Goal: Information Seeking & Learning: Check status

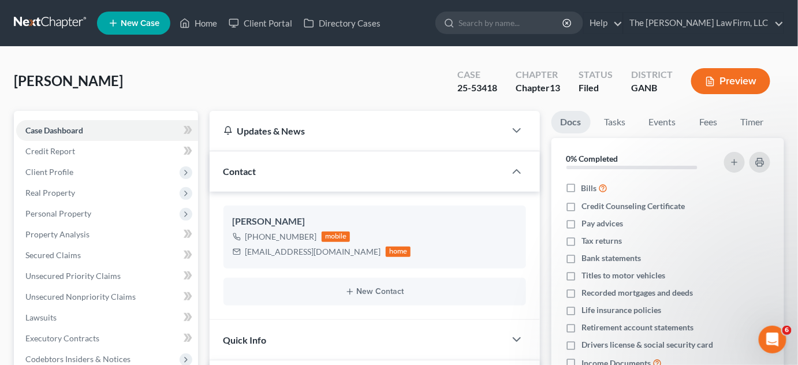
click at [546, 23] on input "search" at bounding box center [511, 22] width 106 height 21
type input "meadows"
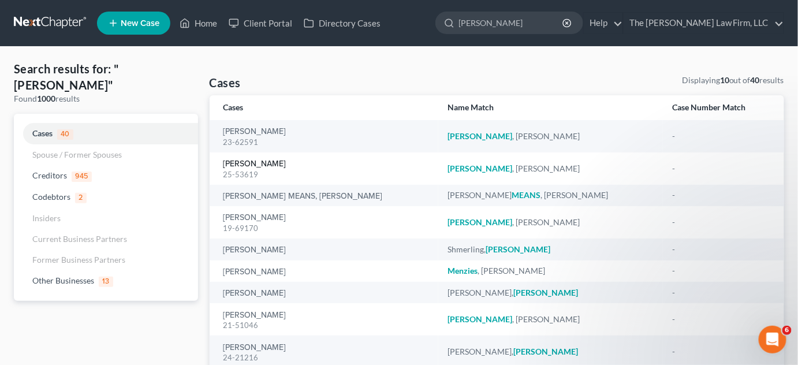
click at [249, 164] on link "[PERSON_NAME]" at bounding box center [254, 164] width 63 height 8
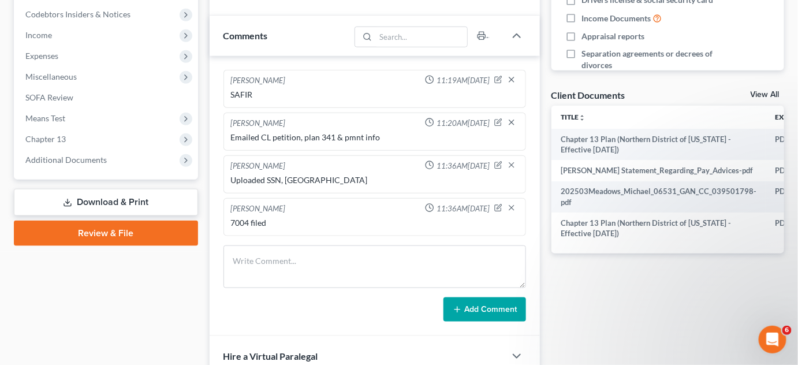
scroll to position [349, 0]
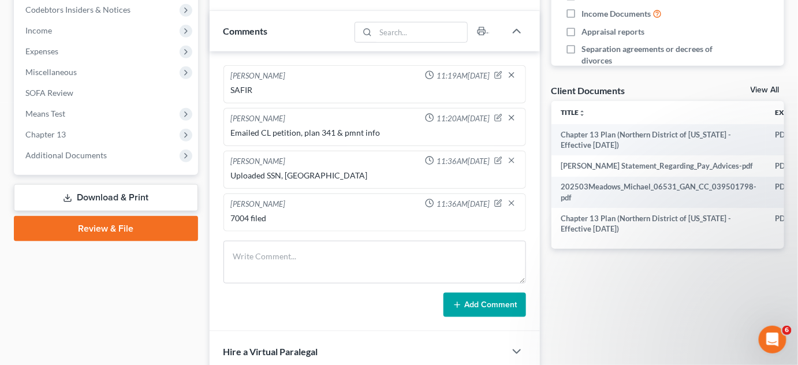
click at [68, 157] on span "Additional Documents" at bounding box center [65, 155] width 81 height 10
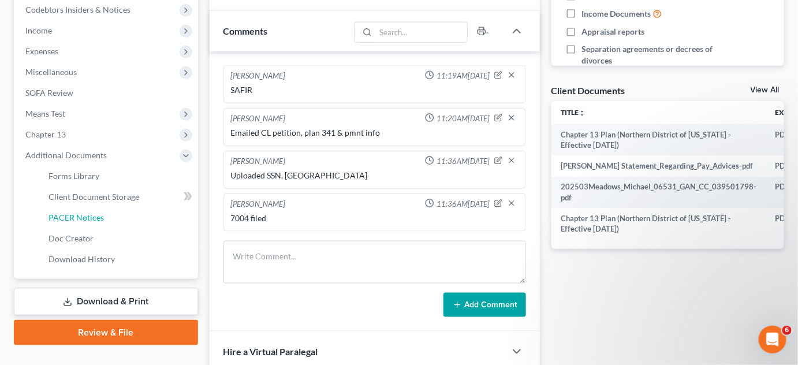
click at [72, 211] on link "PACER Notices" at bounding box center [118, 217] width 159 height 21
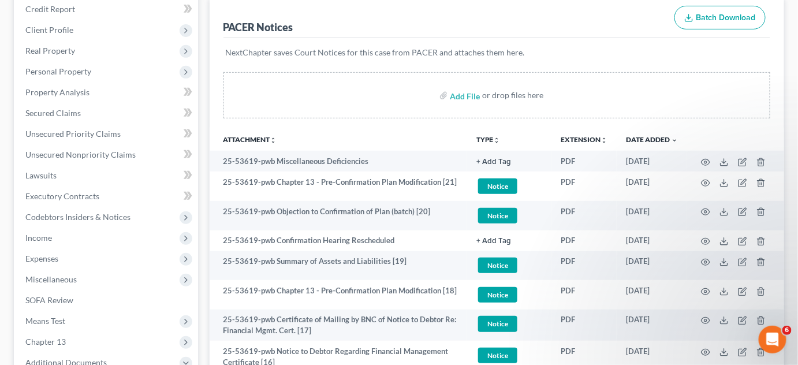
scroll to position [175, 0]
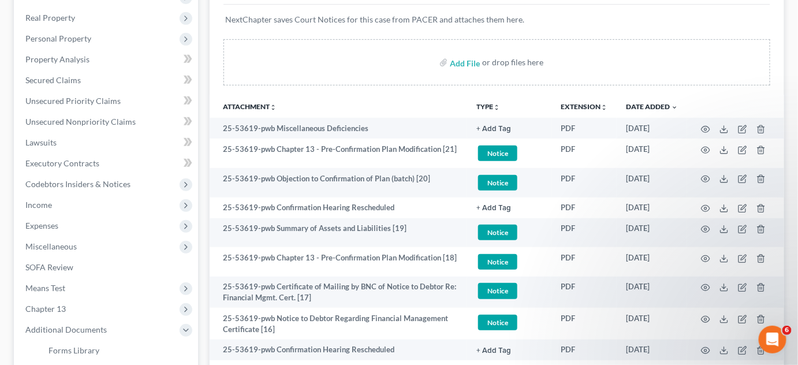
click at [683, 102] on th "Date Added unfold_more expand_more expand_less" at bounding box center [651, 106] width 70 height 23
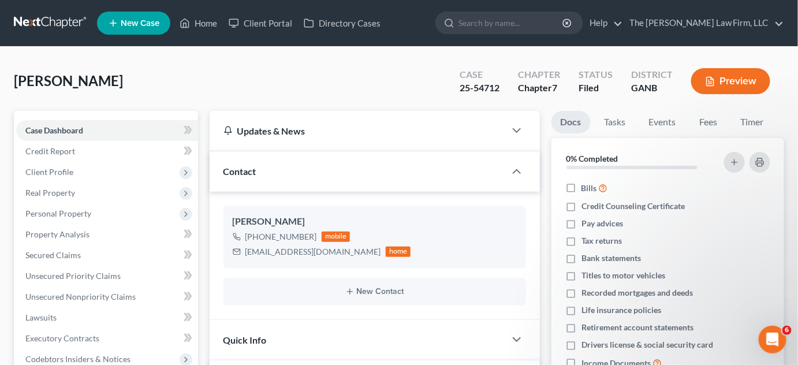
click at [550, 20] on input "search" at bounding box center [511, 22] width 106 height 21
type input "ludd"
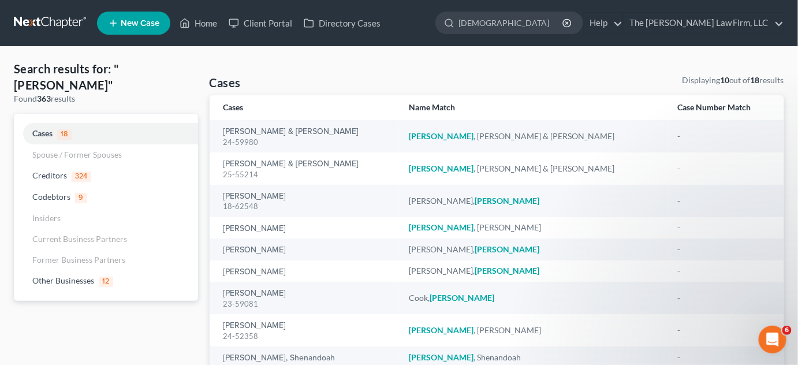
click at [314, 168] on div "Ludd, Adolph & Bessie 25-55214" at bounding box center [306, 169] width 167 height 23
click at [266, 163] on link "[PERSON_NAME] & [PERSON_NAME]" at bounding box center [291, 164] width 136 height 8
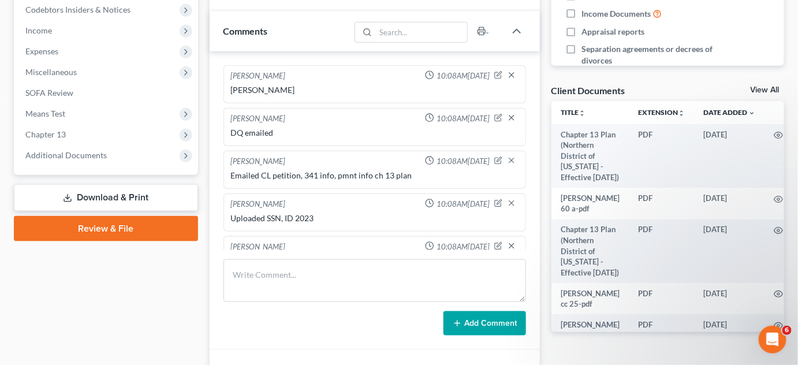
scroll to position [531, 0]
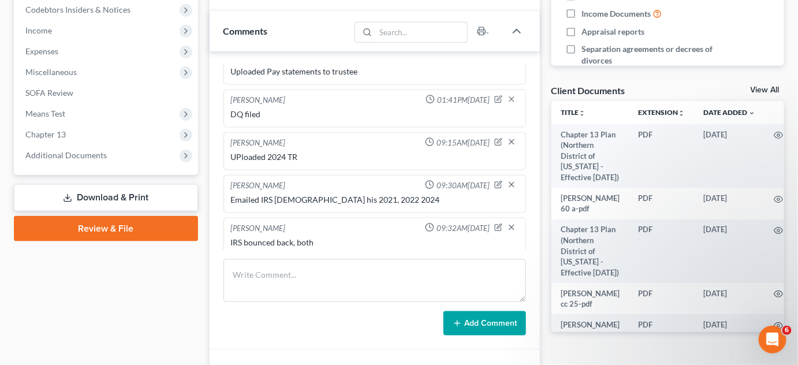
click at [58, 156] on span "Additional Documents" at bounding box center [65, 155] width 81 height 10
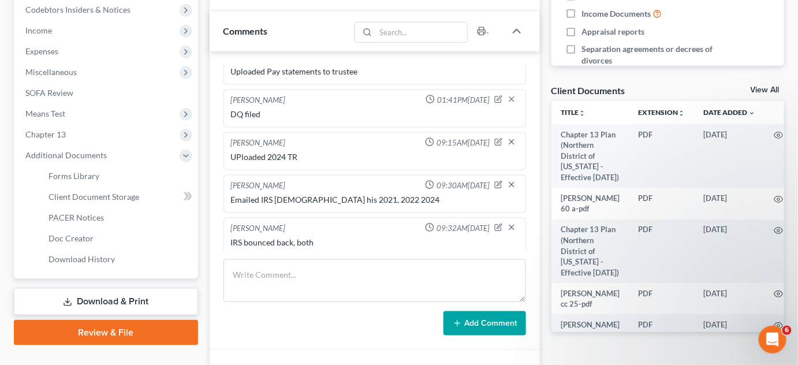
scroll to position [1096, 0]
click at [72, 216] on span "PACER Notices" at bounding box center [75, 217] width 55 height 10
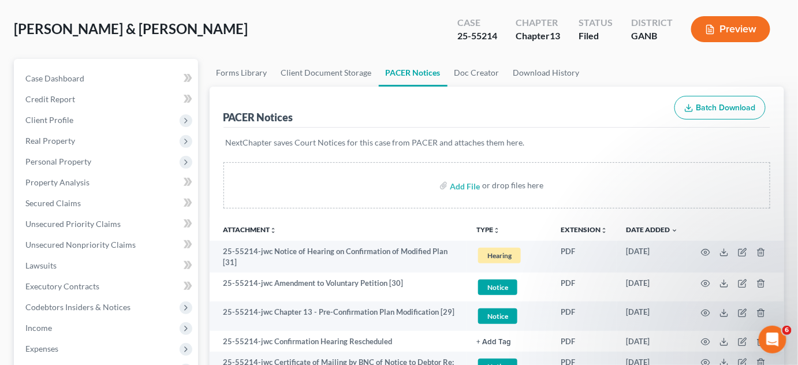
scroll to position [87, 0]
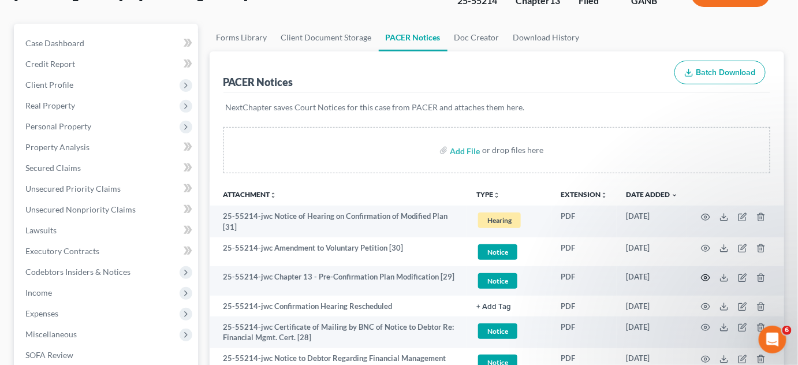
click at [701, 276] on icon "button" at bounding box center [705, 277] width 9 height 9
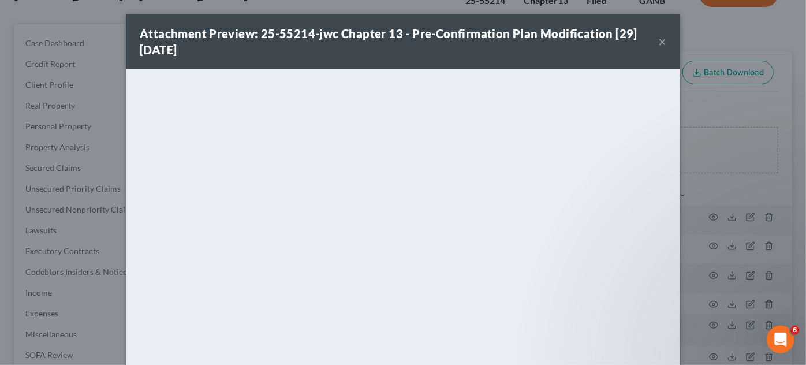
click at [728, 95] on div "Attachment Preview: 25-55214-jwc Chapter 13 - Pre-Confirmation Plan Modificatio…" at bounding box center [403, 182] width 806 height 365
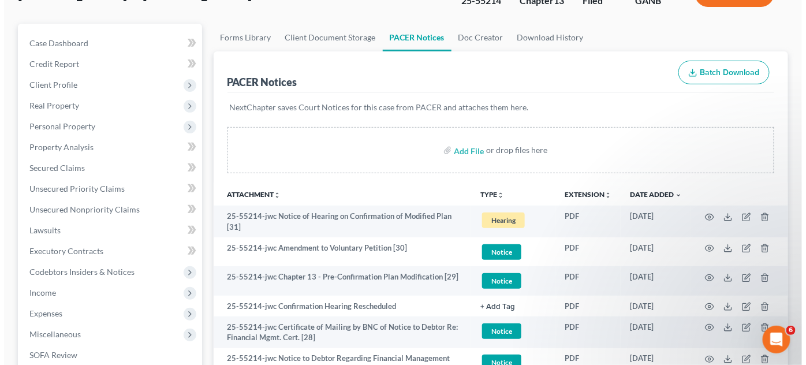
scroll to position [0, 0]
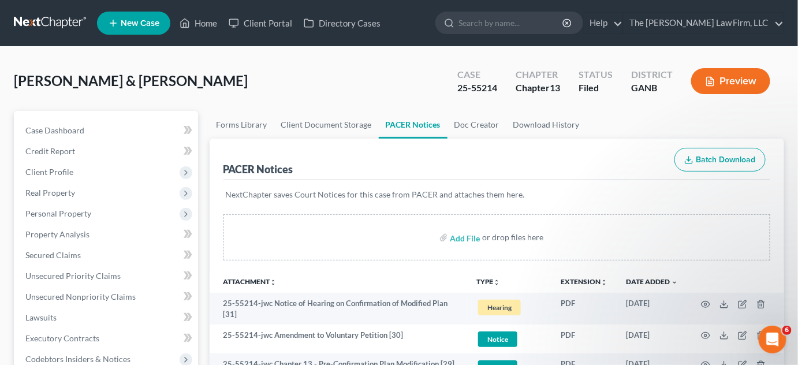
click at [508, 26] on input "search" at bounding box center [511, 22] width 106 height 21
type input "ottley"
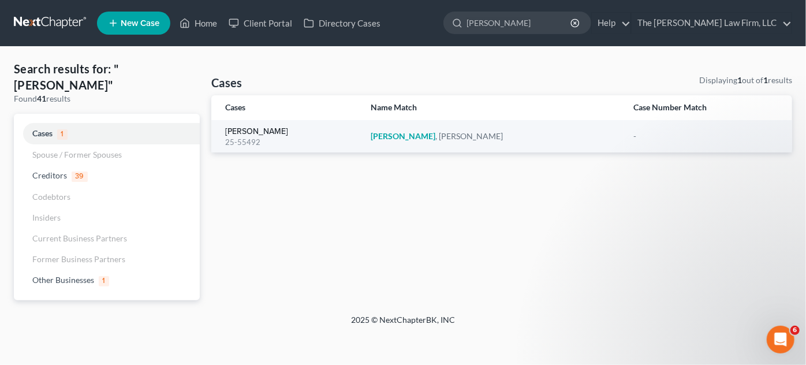
click at [249, 134] on link "[PERSON_NAME]" at bounding box center [256, 132] width 63 height 8
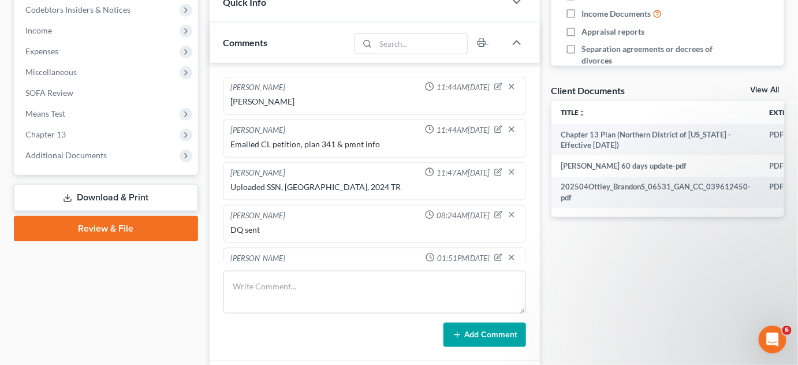
scroll to position [23, 0]
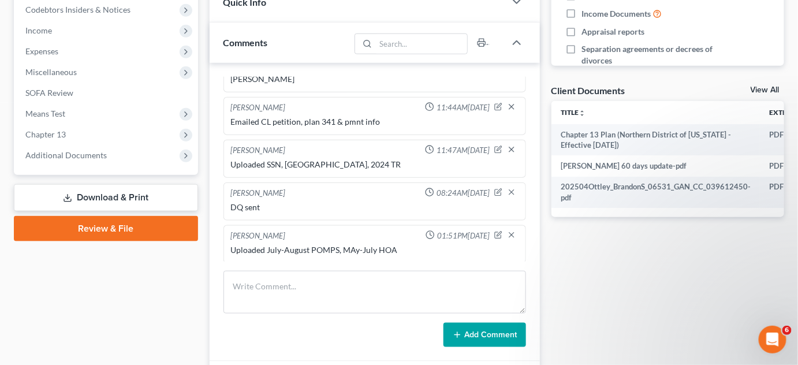
click at [70, 159] on span "Additional Documents" at bounding box center [107, 155] width 182 height 21
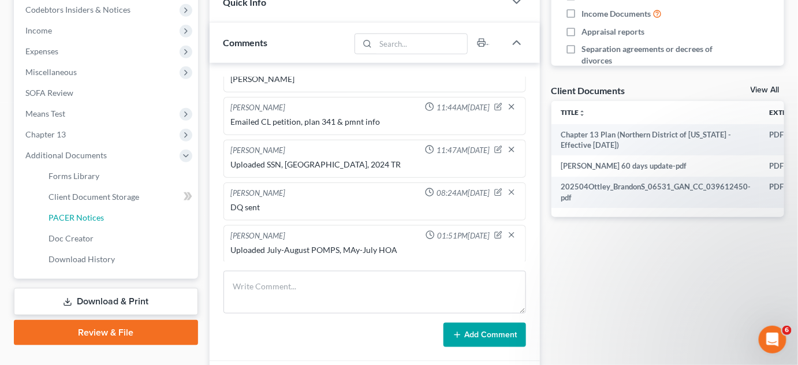
click at [72, 213] on span "PACER Notices" at bounding box center [75, 217] width 55 height 10
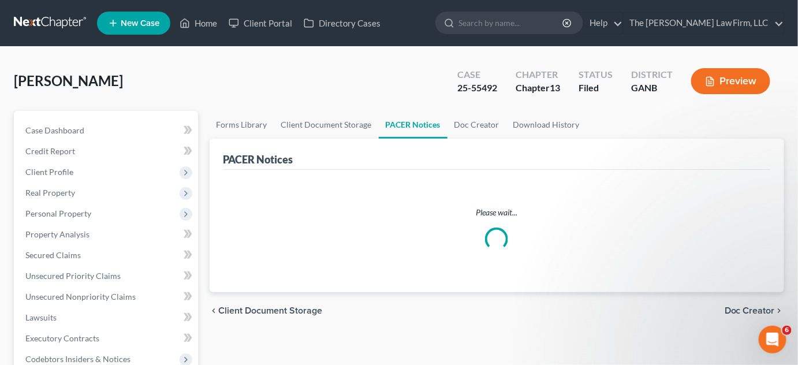
scroll to position [175, 0]
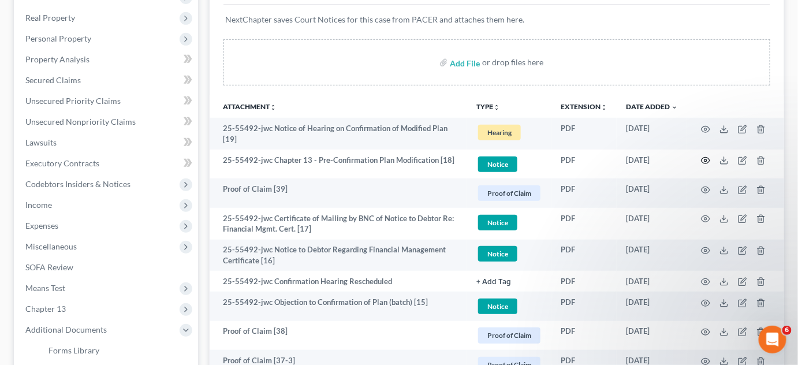
click at [707, 159] on circle "button" at bounding box center [705, 160] width 2 height 2
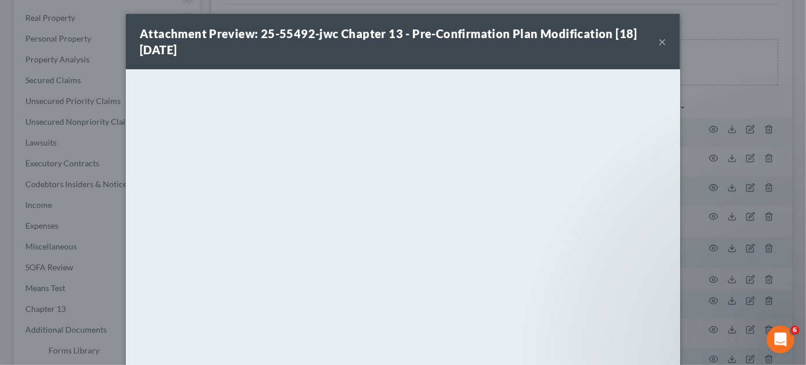
click at [735, 96] on div "Attachment Preview: 25-55492-jwc Chapter 13 - Pre-Confirmation Plan Modificatio…" at bounding box center [403, 182] width 806 height 365
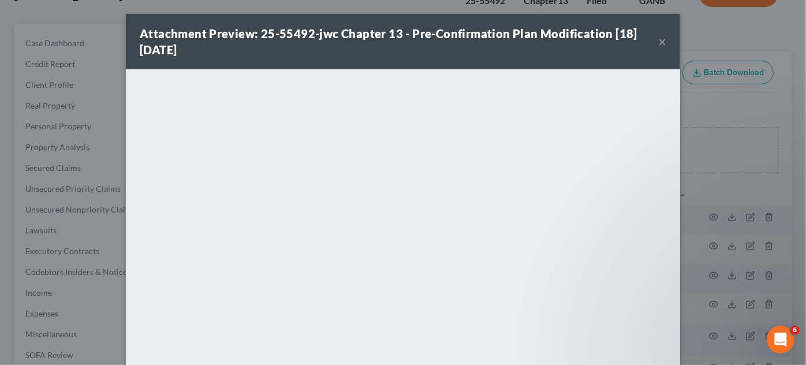
scroll to position [87, 0]
click at [724, 109] on div "Attachment Preview: 25-55492-jwc Chapter 13 - Pre-Confirmation Plan Modificatio…" at bounding box center [403, 182] width 806 height 365
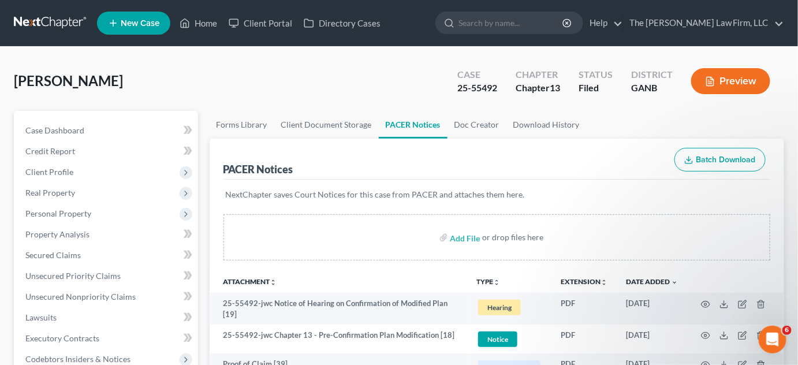
scroll to position [9, 0]
click at [526, 24] on input "search" at bounding box center [511, 22] width 106 height 21
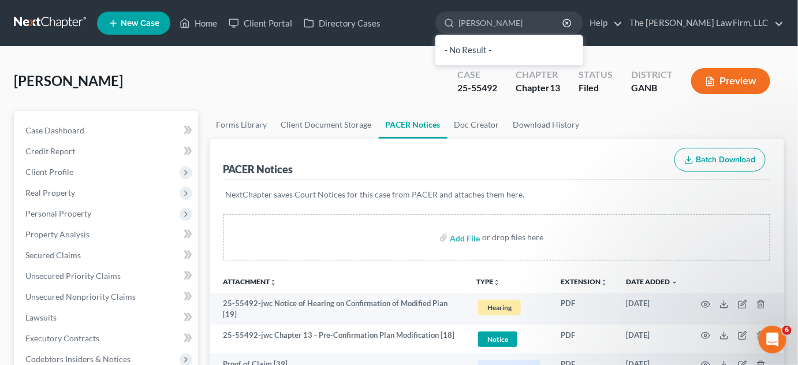
type input "moore"
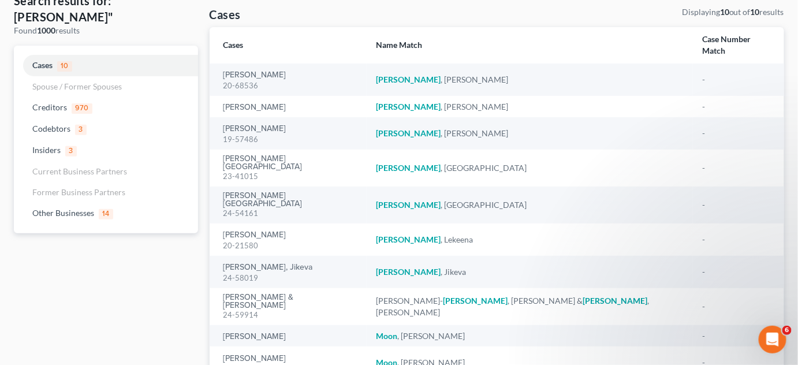
scroll to position [87, 0]
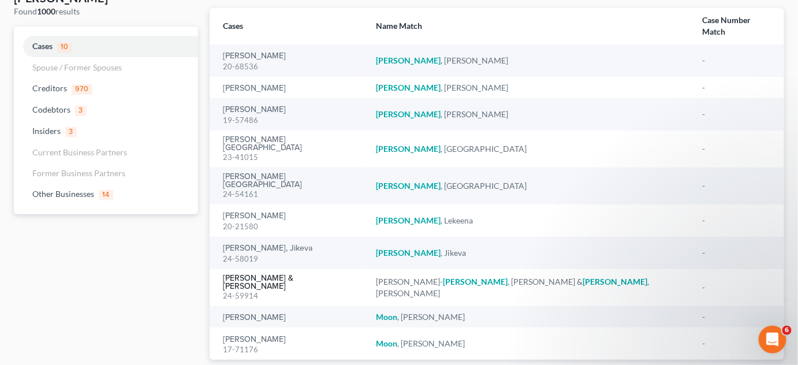
click at [320, 274] on link "[PERSON_NAME] & [PERSON_NAME]" at bounding box center [290, 282] width 134 height 16
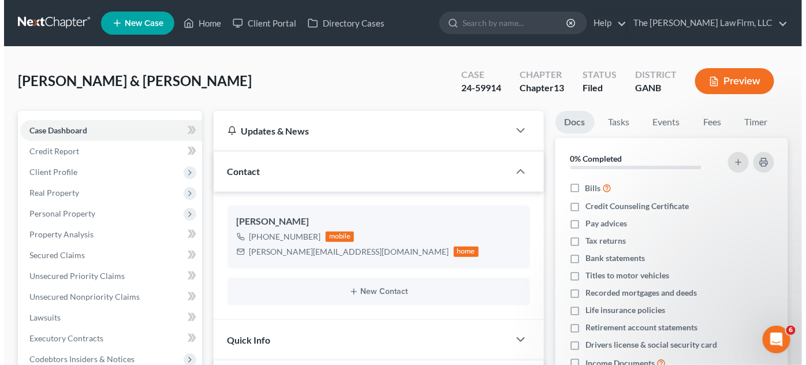
scroll to position [63, 0]
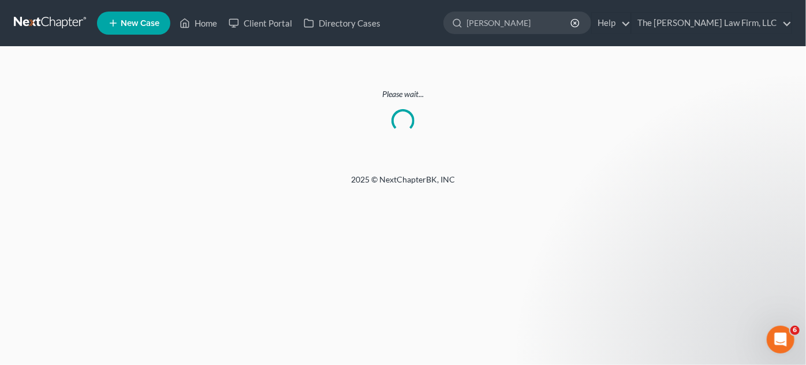
click at [518, 29] on input "moore" at bounding box center [519, 22] width 106 height 21
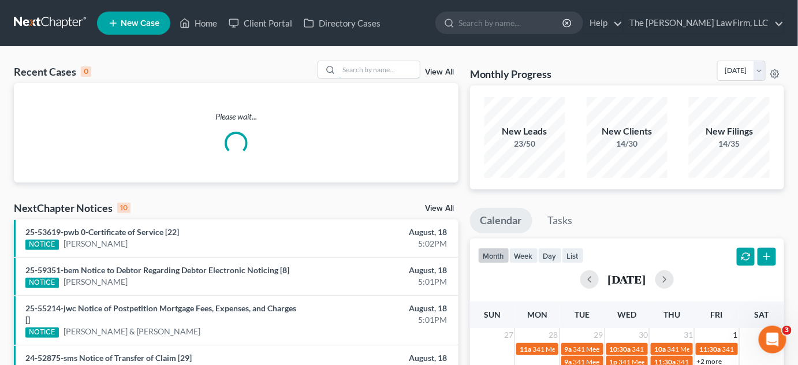
click at [360, 65] on input "search" at bounding box center [379, 69] width 81 height 17
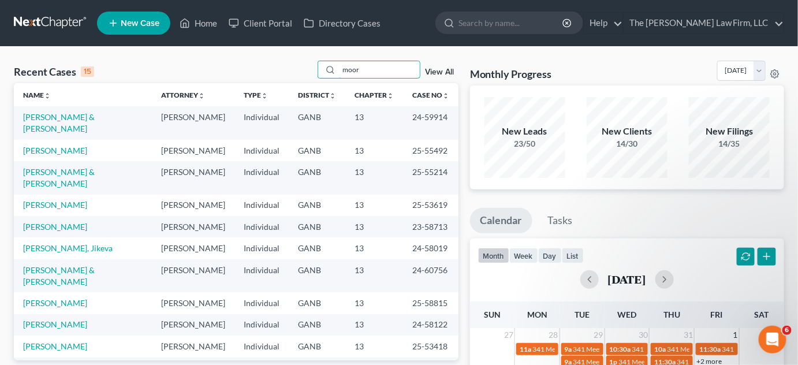
type input "moor"
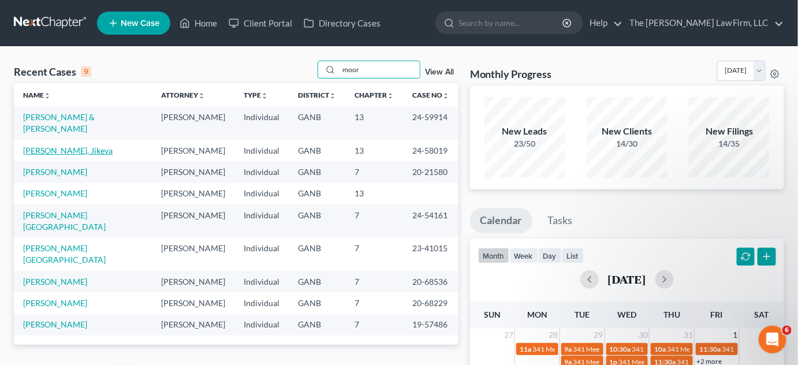
click at [43, 149] on link "[PERSON_NAME], Jikeva" at bounding box center [67, 150] width 89 height 10
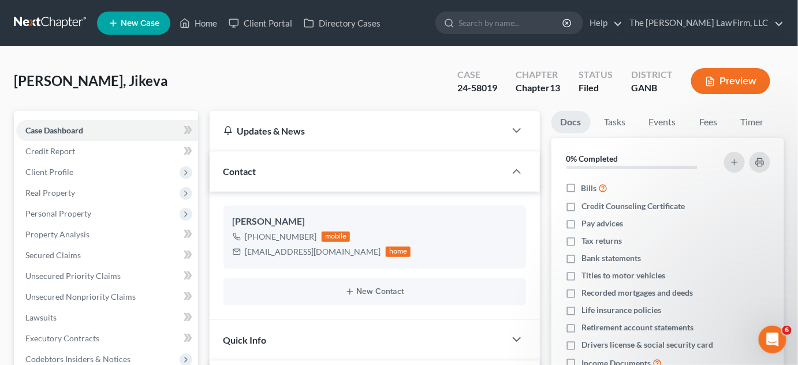
scroll to position [349, 0]
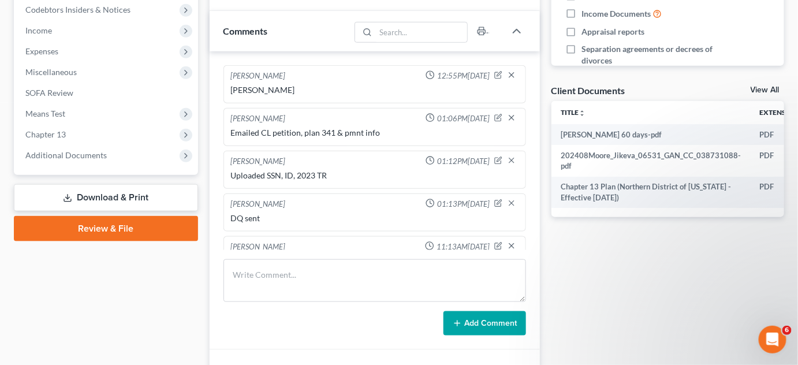
click at [44, 150] on span "Additional Documents" at bounding box center [65, 155] width 81 height 10
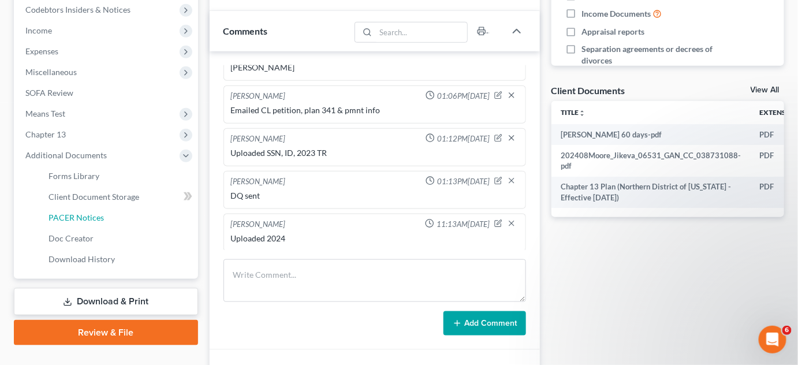
click at [76, 215] on span "PACER Notices" at bounding box center [75, 217] width 55 height 10
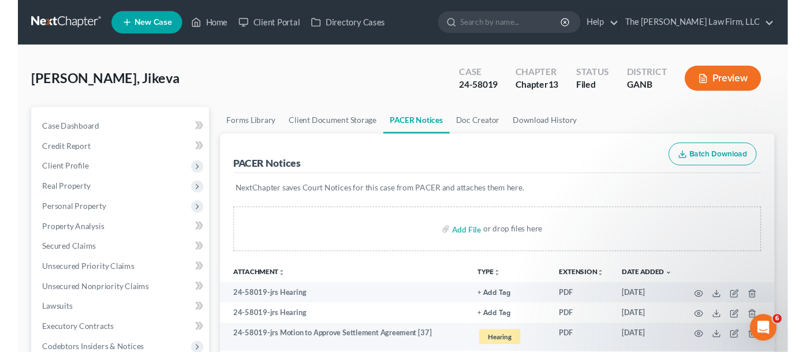
scroll to position [87, 0]
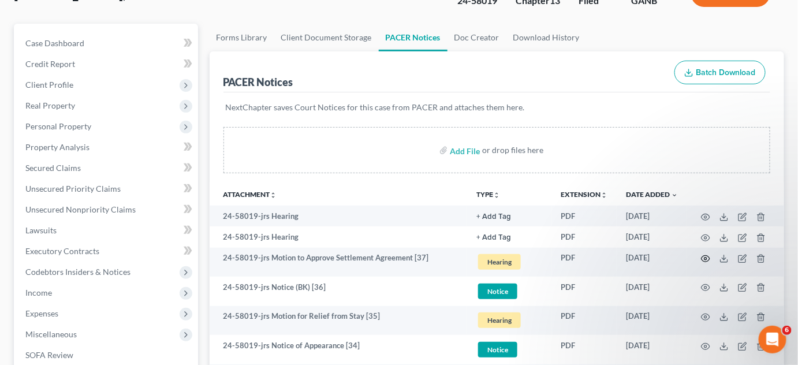
click at [704, 258] on icon "button" at bounding box center [705, 258] width 9 height 9
